Goal: Task Accomplishment & Management: Manage account settings

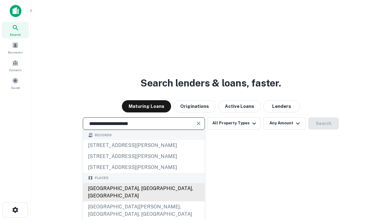
click at [143, 201] on div "[GEOGRAPHIC_DATA], [GEOGRAPHIC_DATA], [GEOGRAPHIC_DATA]" at bounding box center [144, 192] width 122 height 18
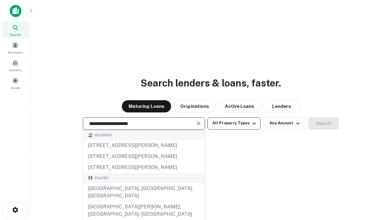
type input "**********"
click at [234, 123] on button "All Property Types" at bounding box center [233, 123] width 53 height 12
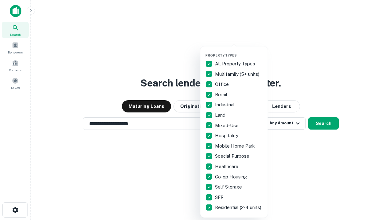
click at [239, 51] on button "button" at bounding box center [238, 51] width 67 height 0
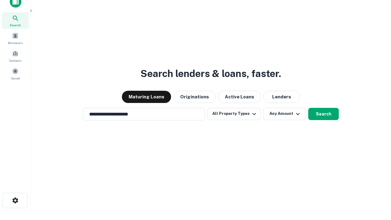
scroll to position [4, 74]
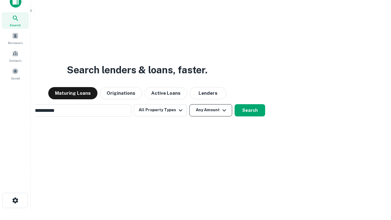
click at [189, 104] on button "Any Amount" at bounding box center [210, 110] width 43 height 12
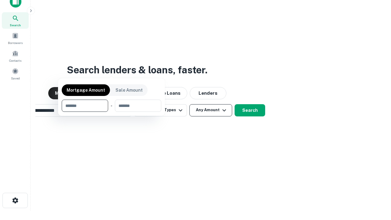
scroll to position [44, 173]
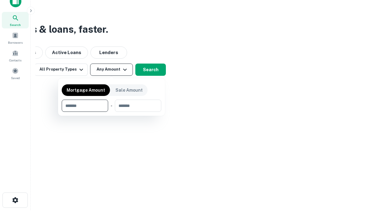
type input "*******"
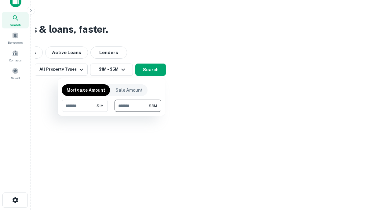
type input "*******"
click at [111, 112] on button "button" at bounding box center [112, 112] width 100 height 0
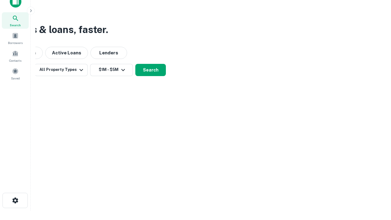
scroll to position [4, 113]
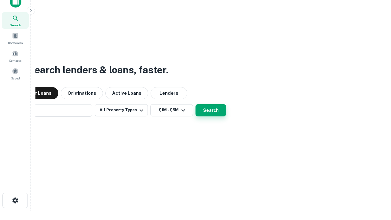
click at [195, 104] on button "Search" at bounding box center [210, 110] width 31 height 12
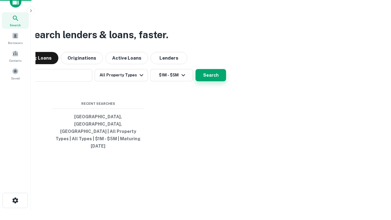
scroll to position [16, 173]
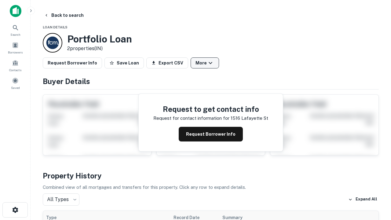
click at [205, 63] on button "More" at bounding box center [205, 62] width 28 height 11
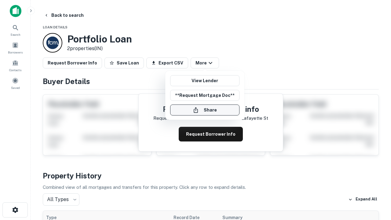
click at [205, 110] on button "Share" at bounding box center [204, 109] width 69 height 11
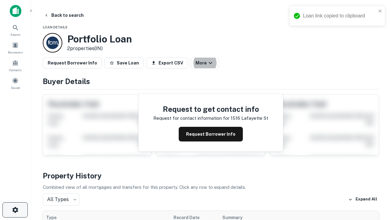
click at [15, 210] on icon "button" at bounding box center [15, 209] width 7 height 7
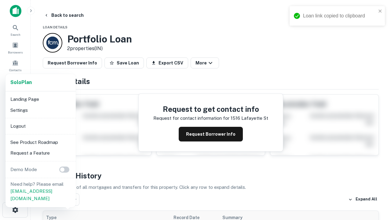
click at [40, 126] on li "Logout" at bounding box center [40, 126] width 65 height 11
